Goal: Task Accomplishment & Management: Manage account settings

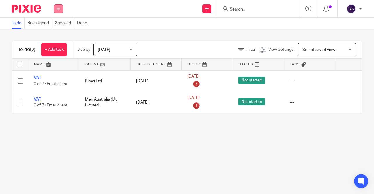
click at [60, 11] on button at bounding box center [58, 8] width 9 height 9
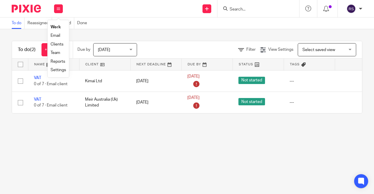
click at [62, 45] on link "Clients" at bounding box center [57, 44] width 13 height 4
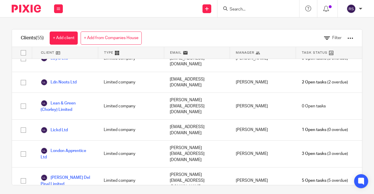
scroll to position [673, 0]
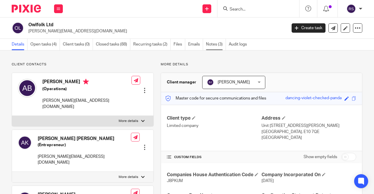
click at [218, 46] on link "Notes (3)" at bounding box center [216, 44] width 20 height 11
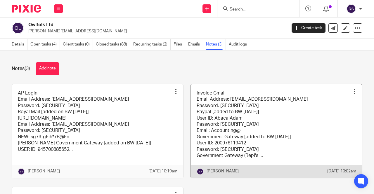
click at [296, 138] on link at bounding box center [276, 132] width 171 height 94
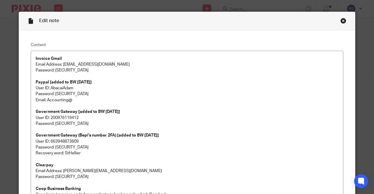
scroll to position [210, 0]
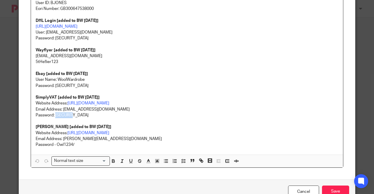
drag, startPoint x: 75, startPoint y: 116, endPoint x: 54, endPoint y: 117, distance: 20.8
click at [54, 117] on p "Password: Owl1234/" at bounding box center [187, 116] width 303 height 6
copy p "Owl1234/"
